Goal: Information Seeking & Learning: Find specific fact

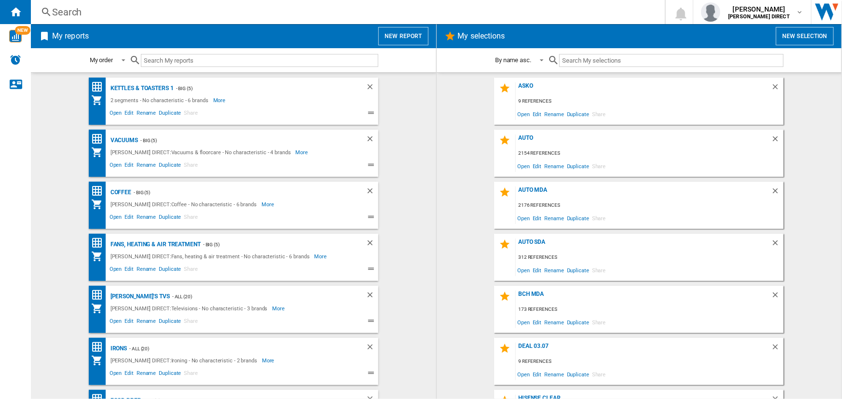
click at [384, 14] on div "Search" at bounding box center [345, 12] width 587 height 14
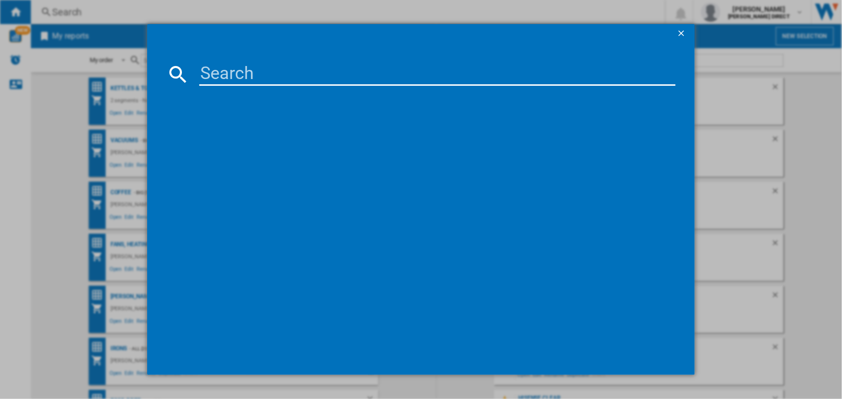
drag, startPoint x: 350, startPoint y: 68, endPoint x: 349, endPoint y: 57, distance: 10.2
click at [350, 67] on input at bounding box center [437, 74] width 476 height 23
paste input "GBG7190CEV"
type input "GBG7190CEV"
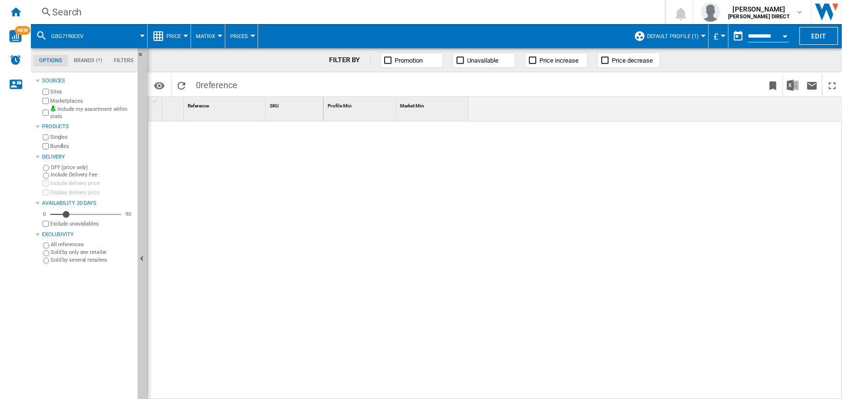
click at [680, 29] on button "Default profile (1)" at bounding box center [675, 36] width 56 height 24
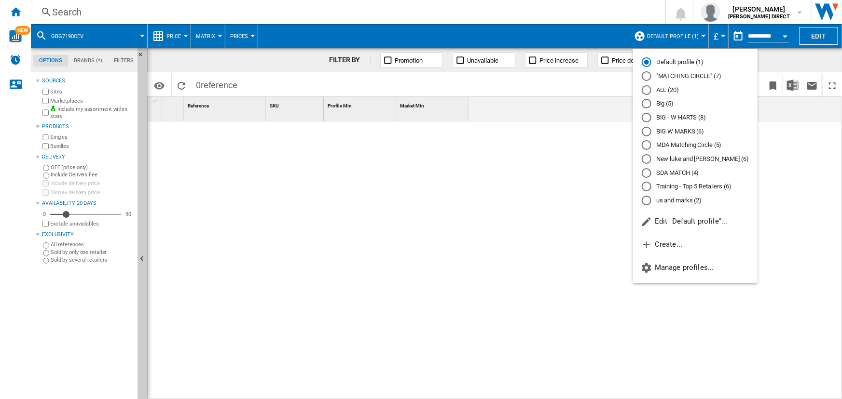
click at [662, 64] on md-radio-button "Default profile (1)" at bounding box center [694, 62] width 107 height 9
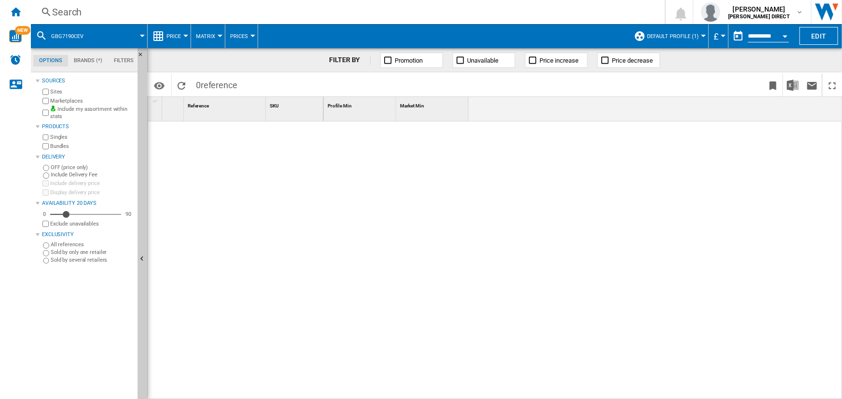
click at [671, 34] on span "Default profile (1)" at bounding box center [673, 36] width 52 height 6
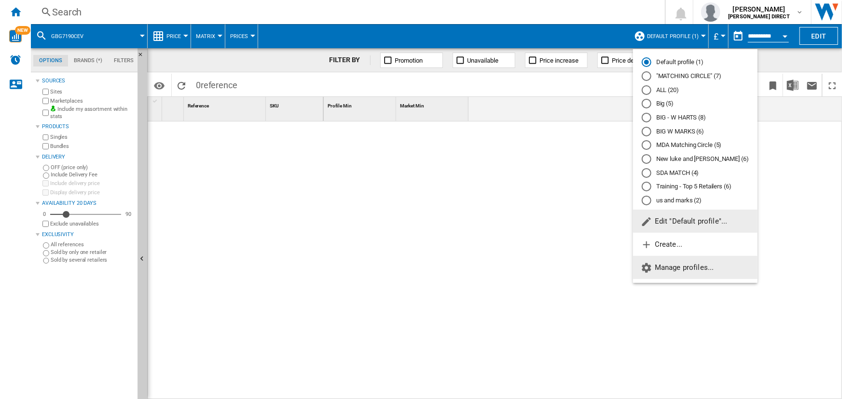
click at [677, 269] on span "Manage profiles..." at bounding box center [676, 267] width 73 height 9
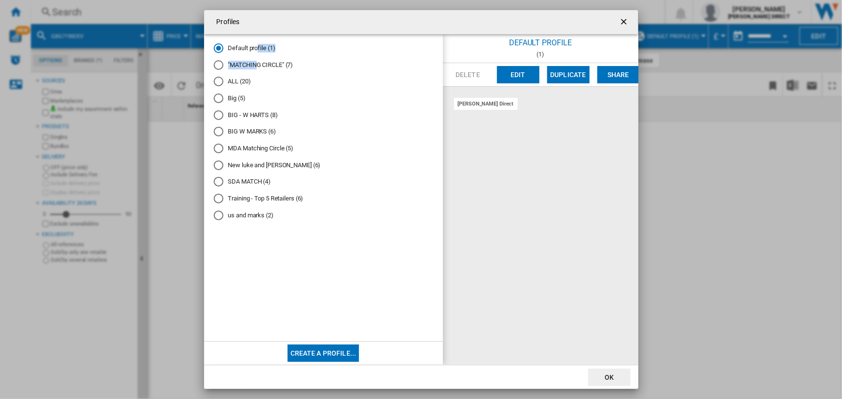
drag, startPoint x: 258, startPoint y: 46, endPoint x: 257, endPoint y: 65, distance: 19.3
click at [257, 65] on md-radio-group "Default profile (1) "MATCHING CIRCLE" (7) ALL (20) Big (5) BIG - W HARTS (8) BI…" at bounding box center [323, 136] width 219 height 184
click at [260, 61] on md-radio-button ""MATCHING CIRCLE" (7)" at bounding box center [323, 64] width 219 height 9
click at [601, 380] on button "OK" at bounding box center [609, 377] width 42 height 17
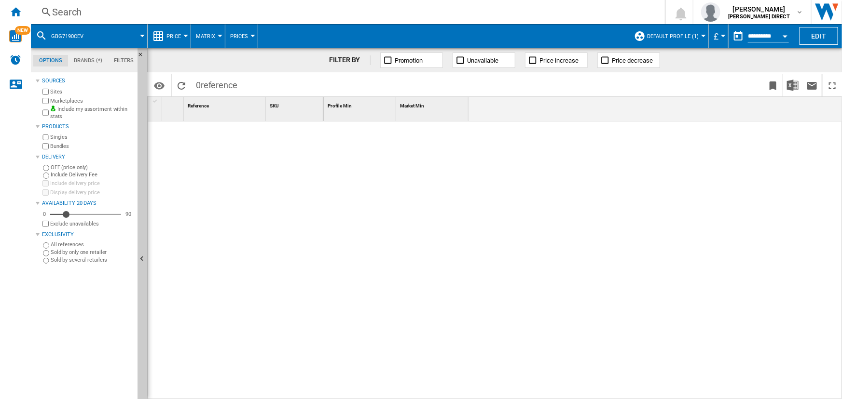
click at [687, 29] on button "Default profile (1)" at bounding box center [675, 36] width 56 height 24
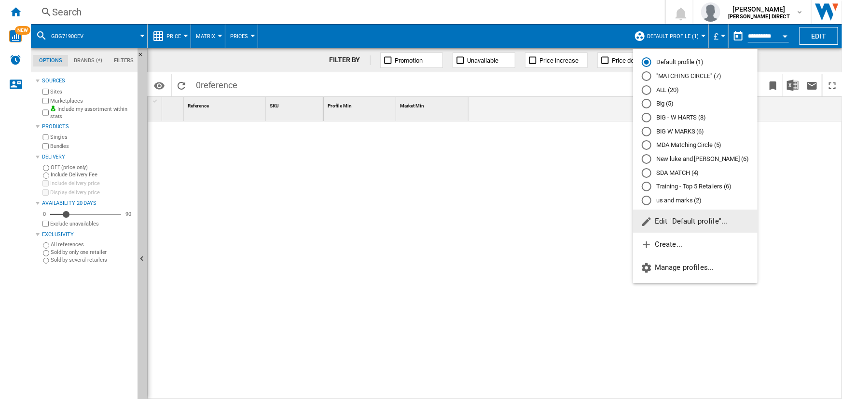
click at [670, 74] on md-radio-button ""MATCHING CIRCLE" (7)" at bounding box center [694, 76] width 107 height 9
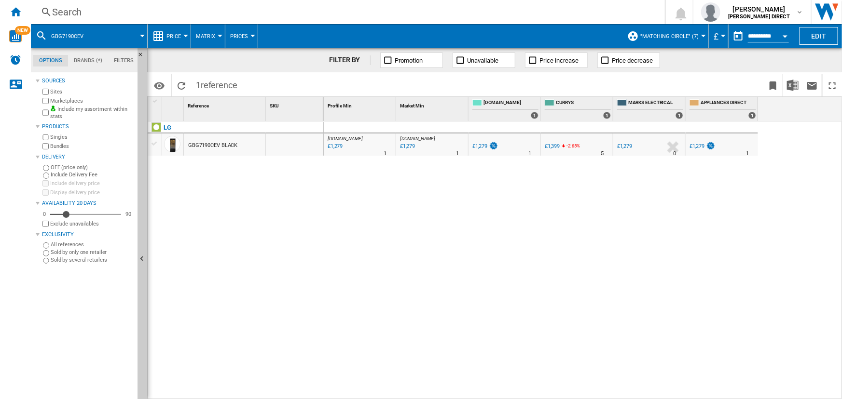
click at [265, 9] on div "Search" at bounding box center [345, 12] width 587 height 14
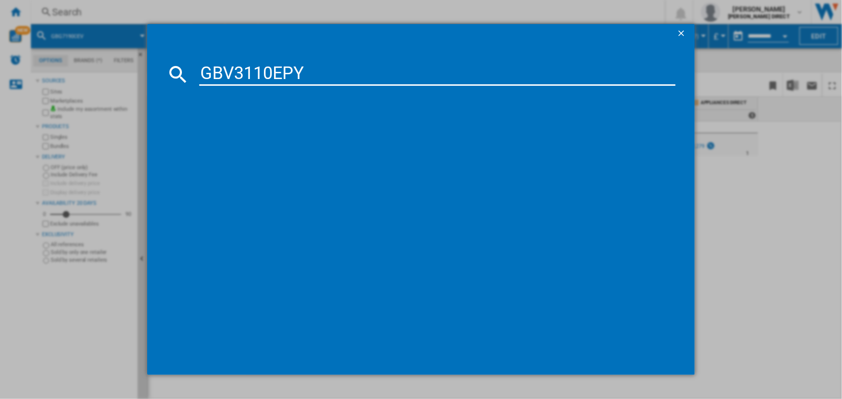
type input "GBV3110EPY"
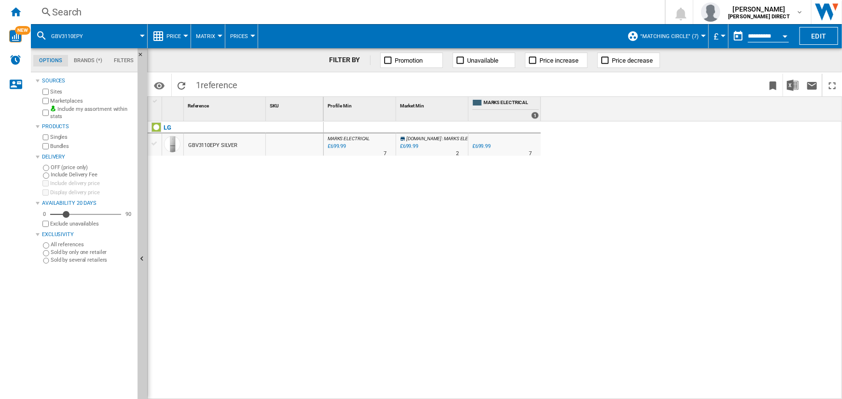
click at [211, 13] on div "Search" at bounding box center [345, 12] width 587 height 14
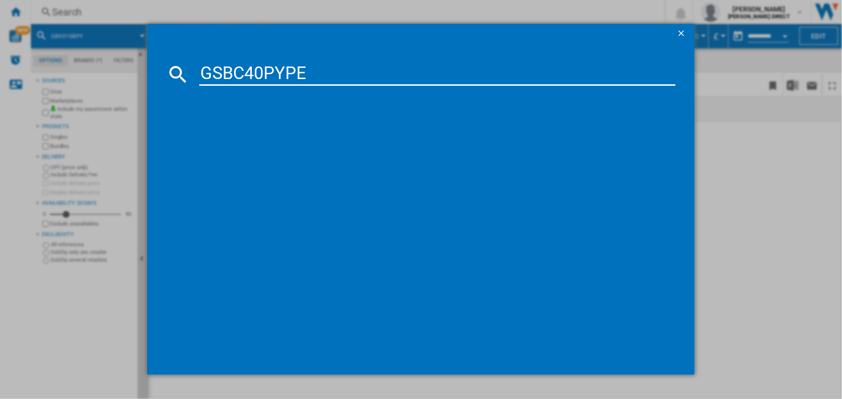
type input "GSBC40PYPE"
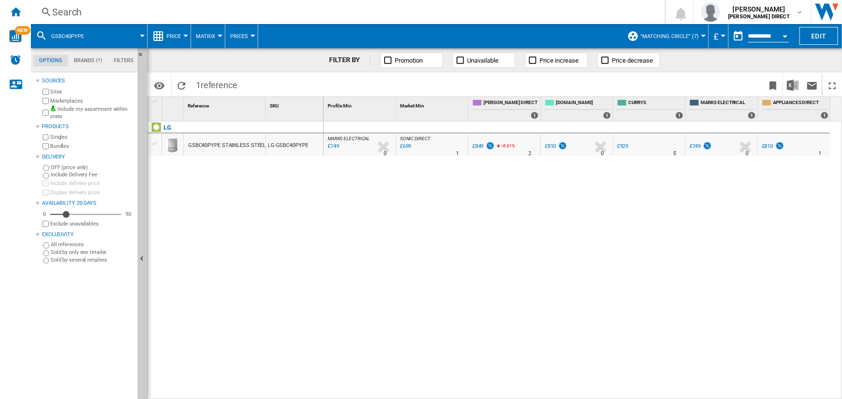
click at [403, 145] on div "£699" at bounding box center [404, 147] width 13 height 10
click at [614, 272] on div "MARKS ELECTRICAL : MARKS ELECTRICAL -11.8 % £749 % N/A 0 MARKS ELECTRICAL : MAR…" at bounding box center [583, 261] width 519 height 279
click at [203, 12] on div "Search" at bounding box center [345, 12] width 587 height 14
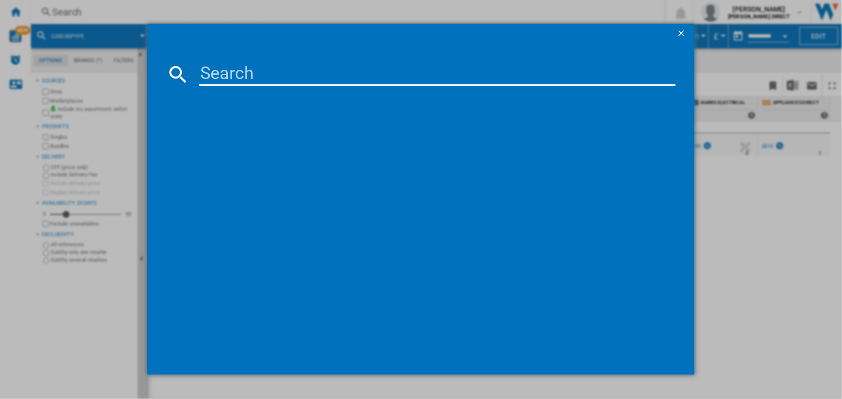
type input "F4A10S8NWK"
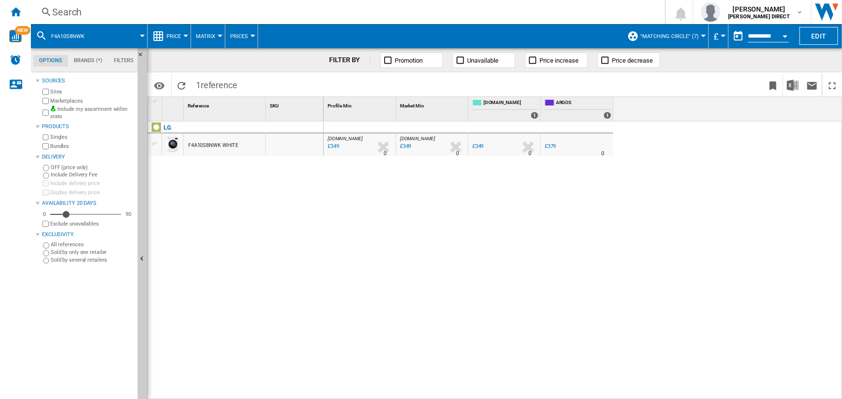
click at [275, 14] on div "Search" at bounding box center [345, 12] width 587 height 14
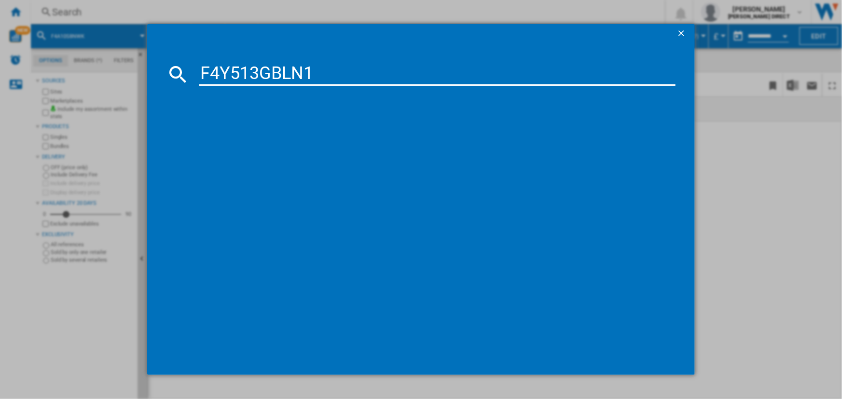
type input "F4Y513GBLN1"
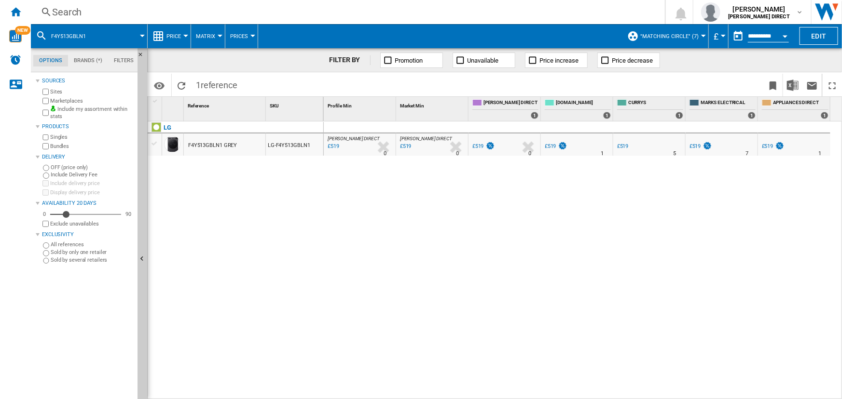
click at [229, 5] on div "Search" at bounding box center [345, 12] width 587 height 14
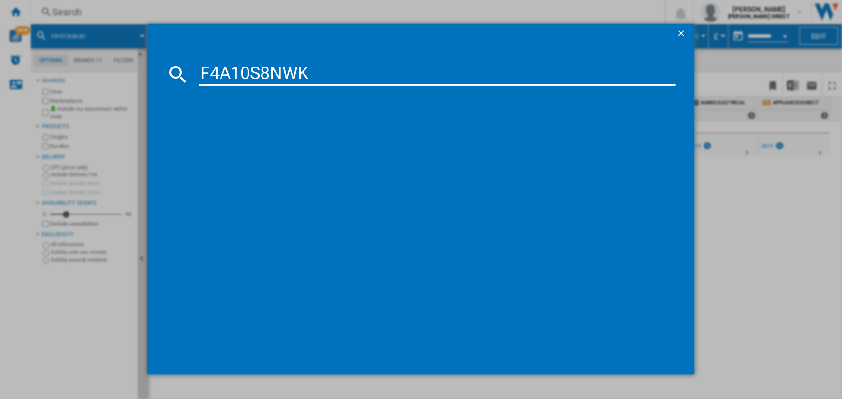
type input "F4A10S8NWK"
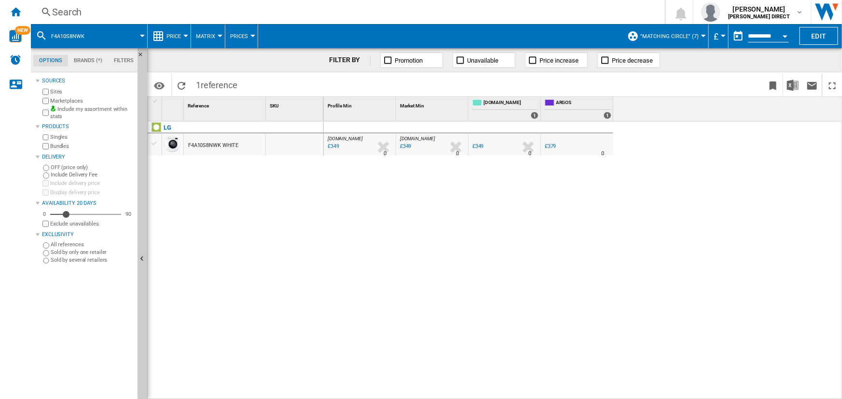
click at [273, 11] on div "Search" at bounding box center [345, 12] width 587 height 14
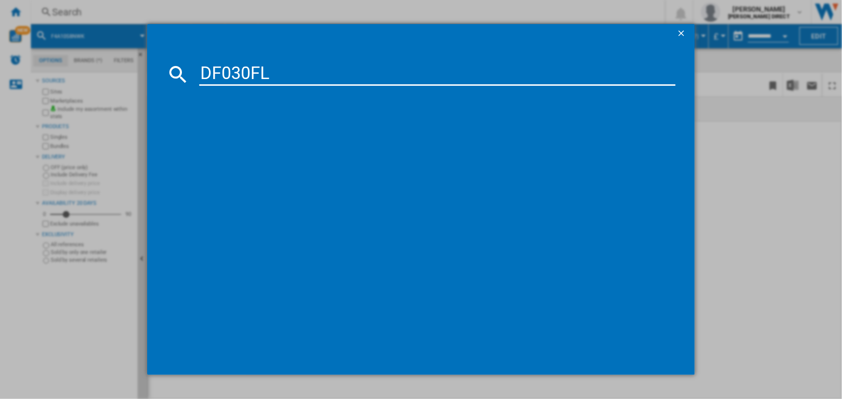
type input "DF030FL"
